Goal: Navigation & Orientation: Understand site structure

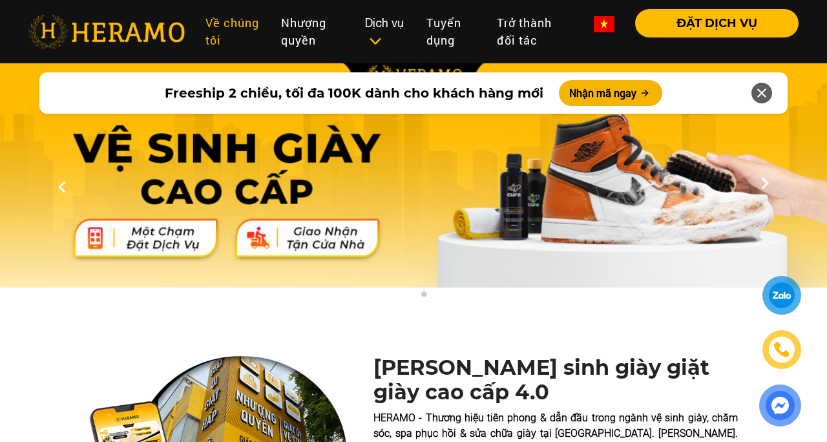
click at [218, 26] on link "Về chúng tôi" at bounding box center [232, 31] width 75 height 45
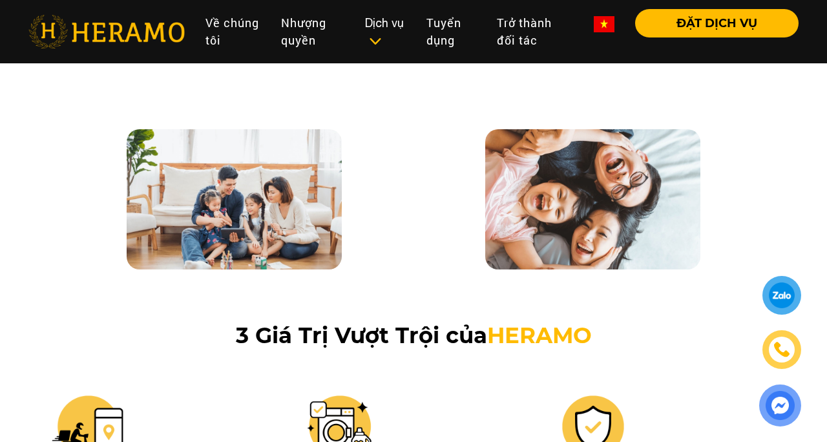
scroll to position [619, 0]
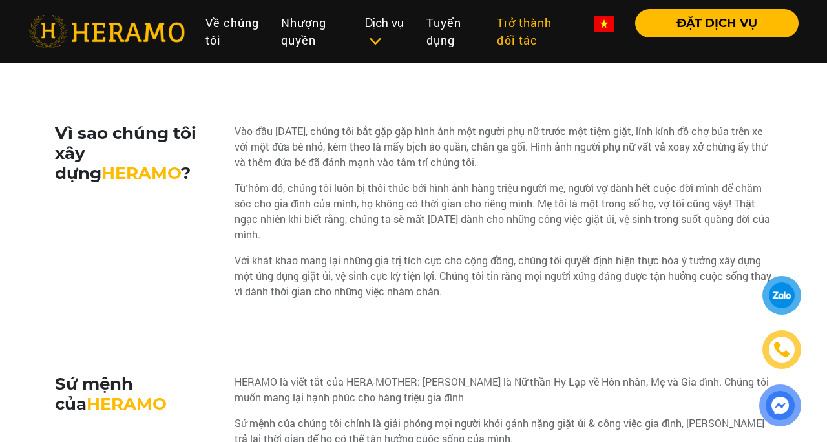
click at [525, 20] on link "Trở thành đối tác" at bounding box center [534, 31] width 97 height 45
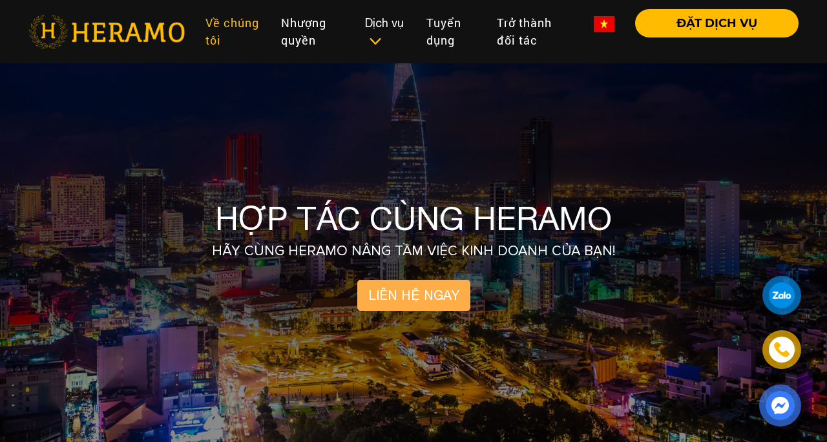
click at [220, 31] on link "Về chúng tôi" at bounding box center [232, 31] width 75 height 45
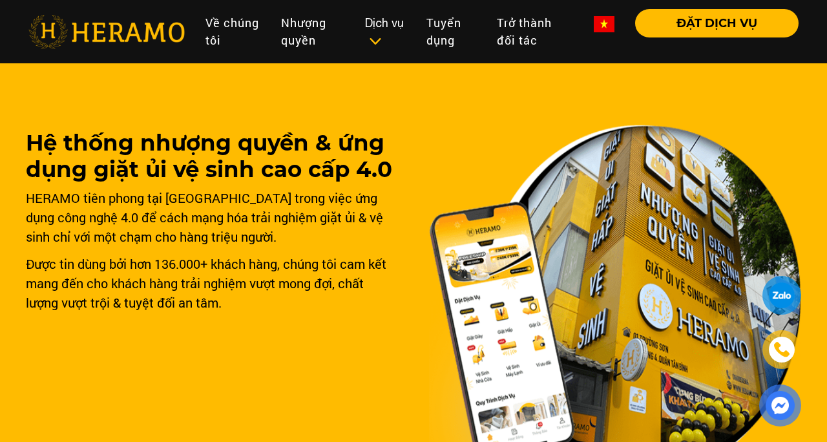
click at [139, 28] on img at bounding box center [106, 32] width 156 height 34
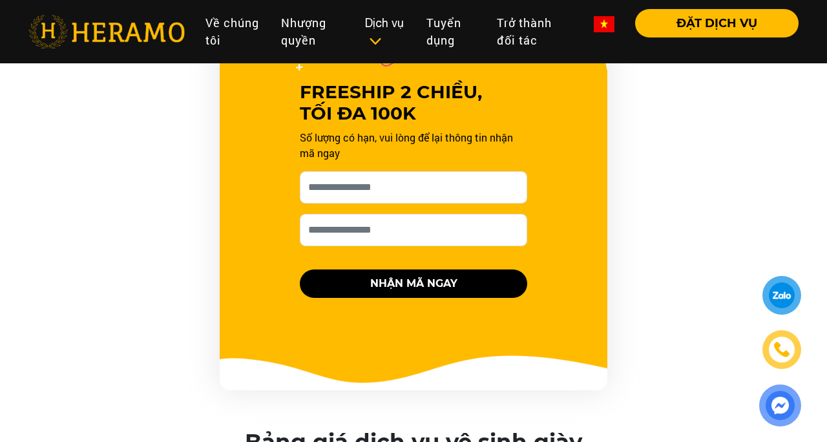
scroll to position [995, 0]
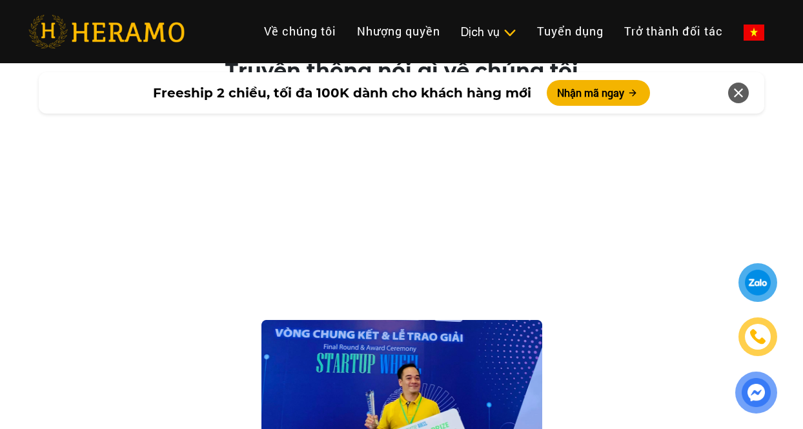
scroll to position [1895, 0]
